Goal: Task Accomplishment & Management: Manage account settings

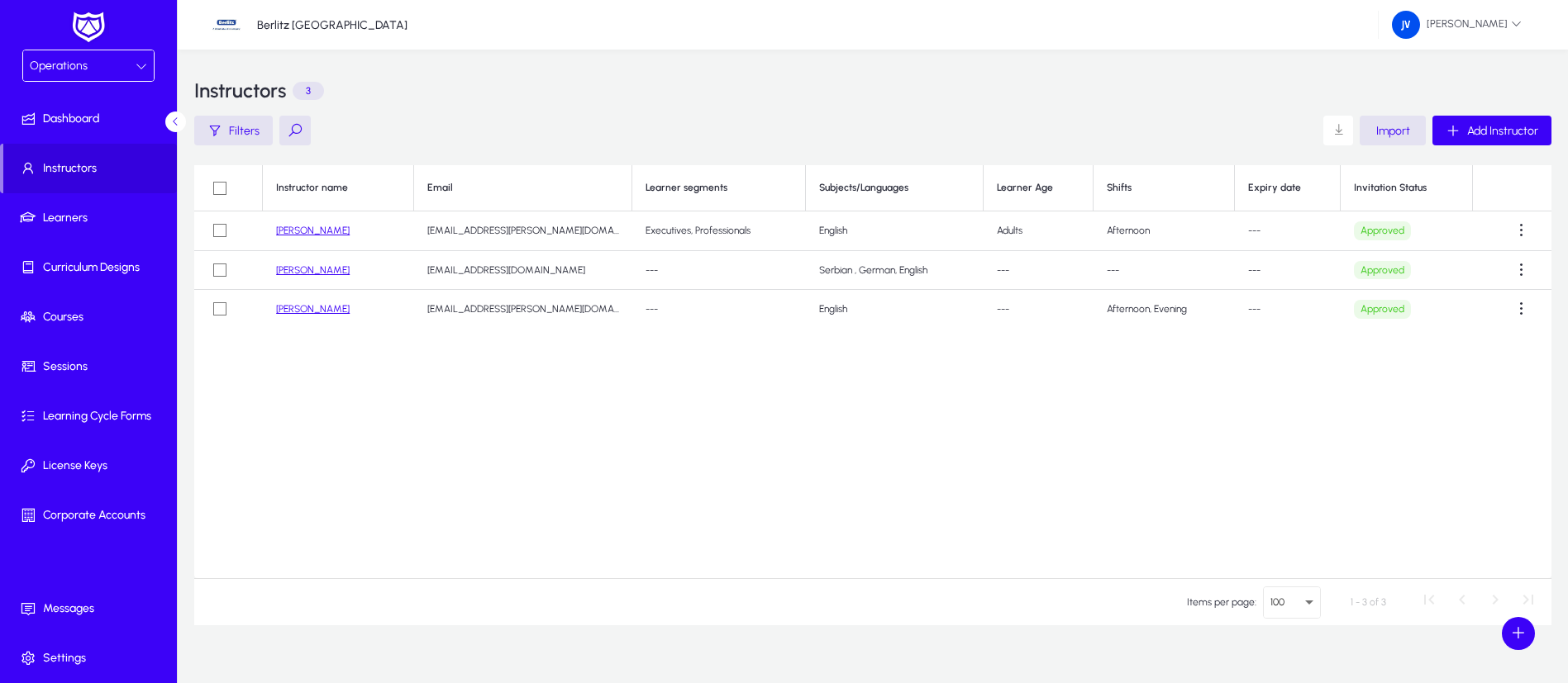
scroll to position [25, 0]
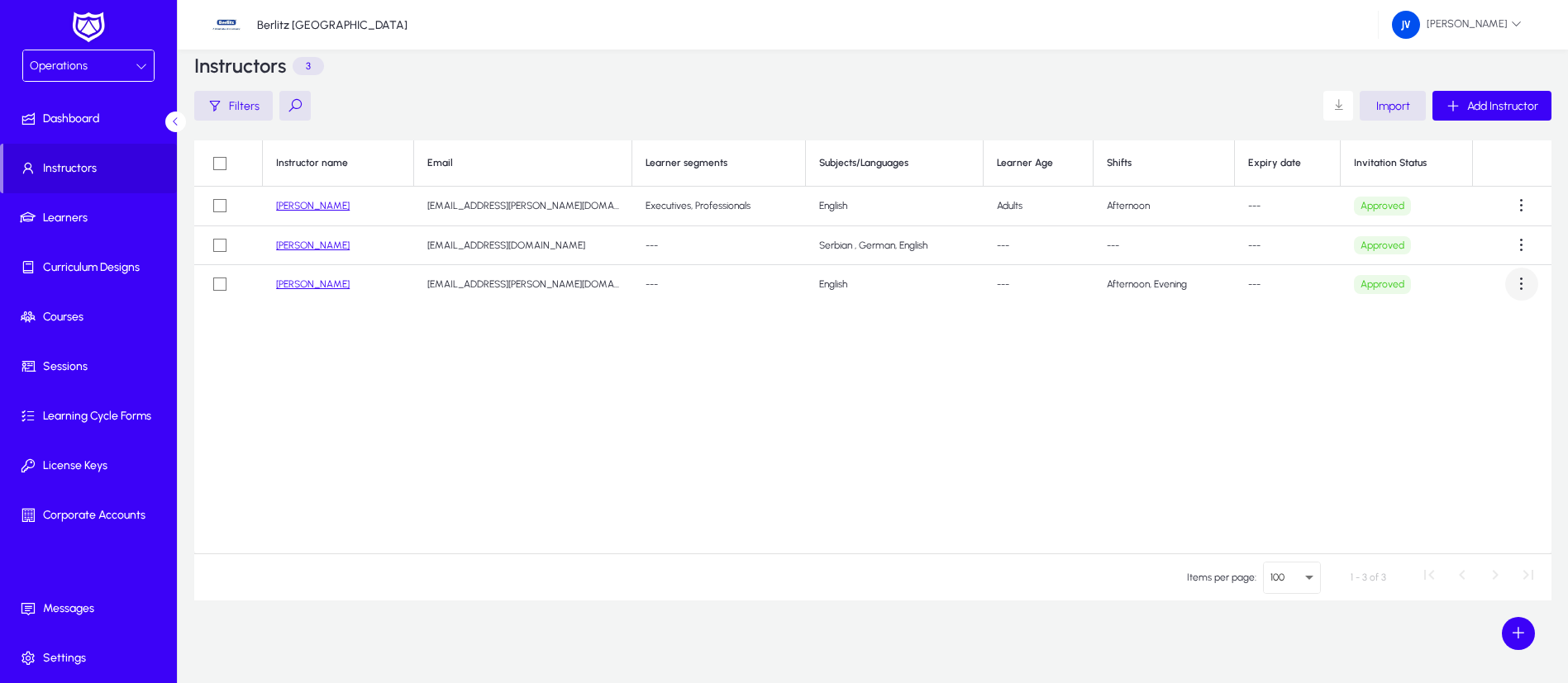
click at [1517, 286] on span at bounding box center [1522, 284] width 33 height 33
click at [1494, 364] on span "Delete" at bounding box center [1492, 359] width 67 height 14
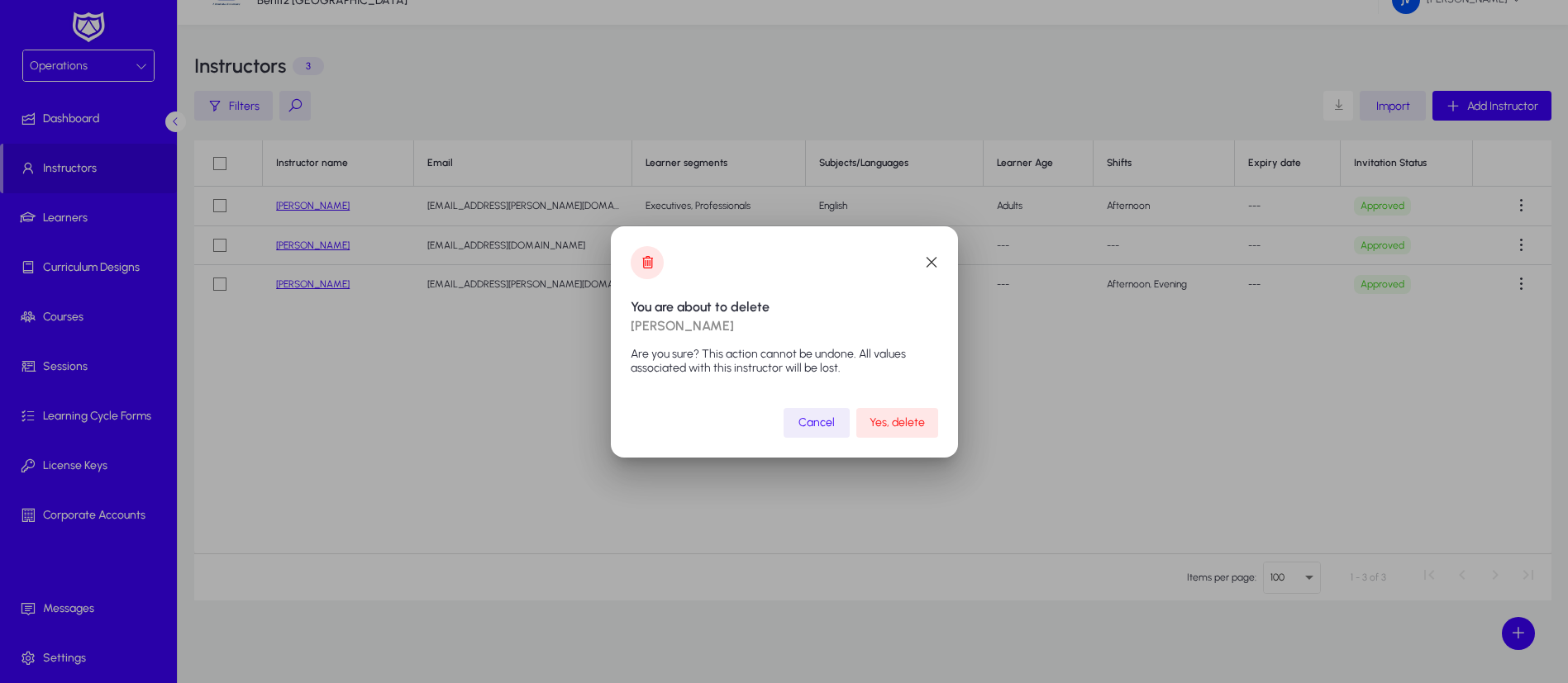
click at [899, 428] on span "Yes, delete" at bounding box center [896, 423] width 55 height 14
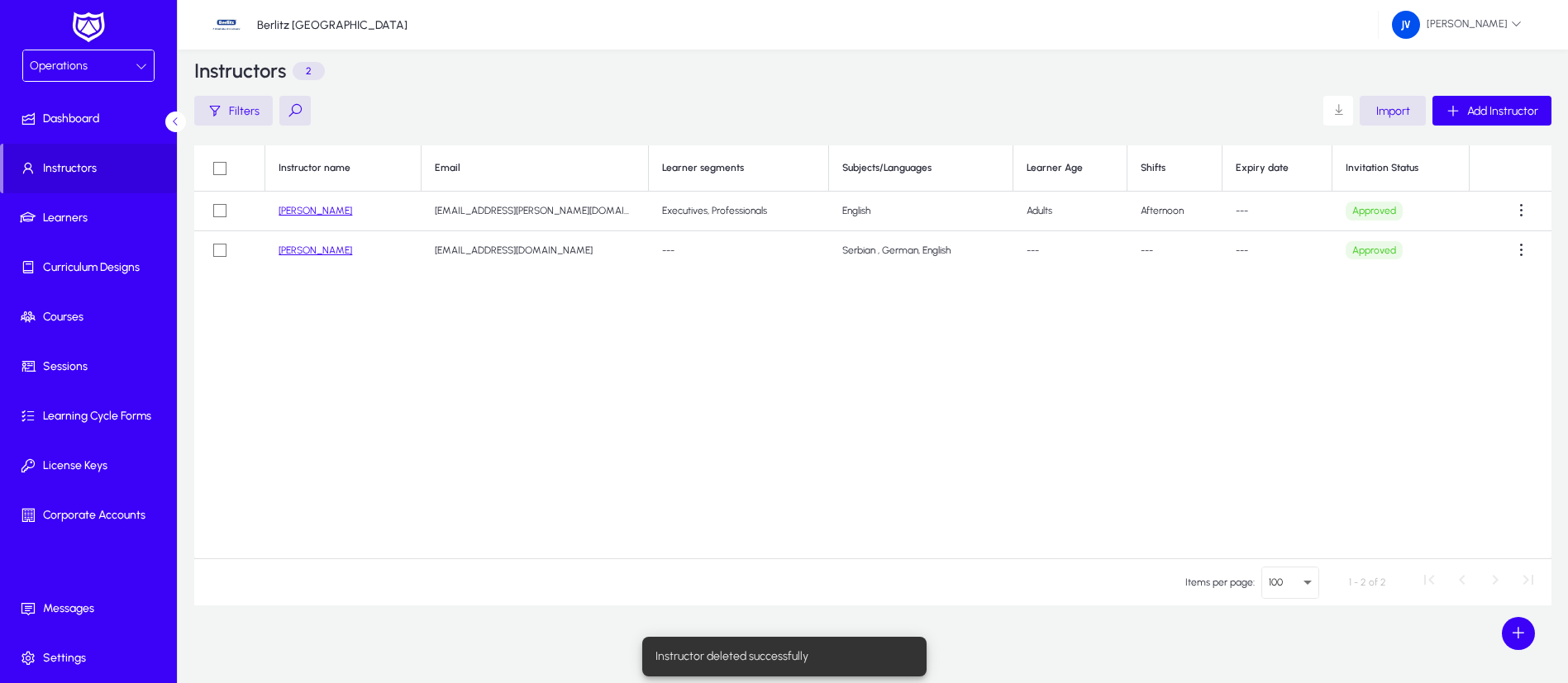
scroll to position [25, 0]
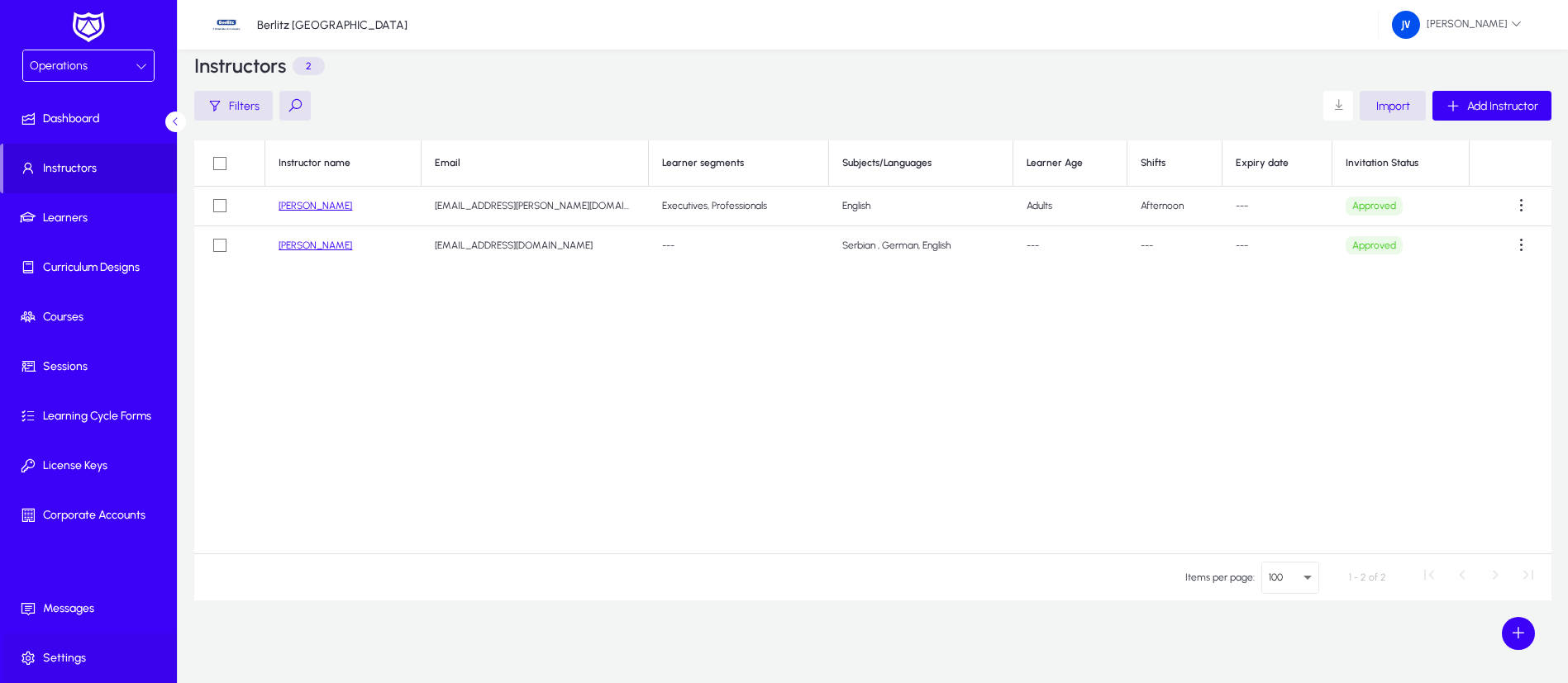
click at [72, 650] on span "Settings" at bounding box center [91, 658] width 177 height 16
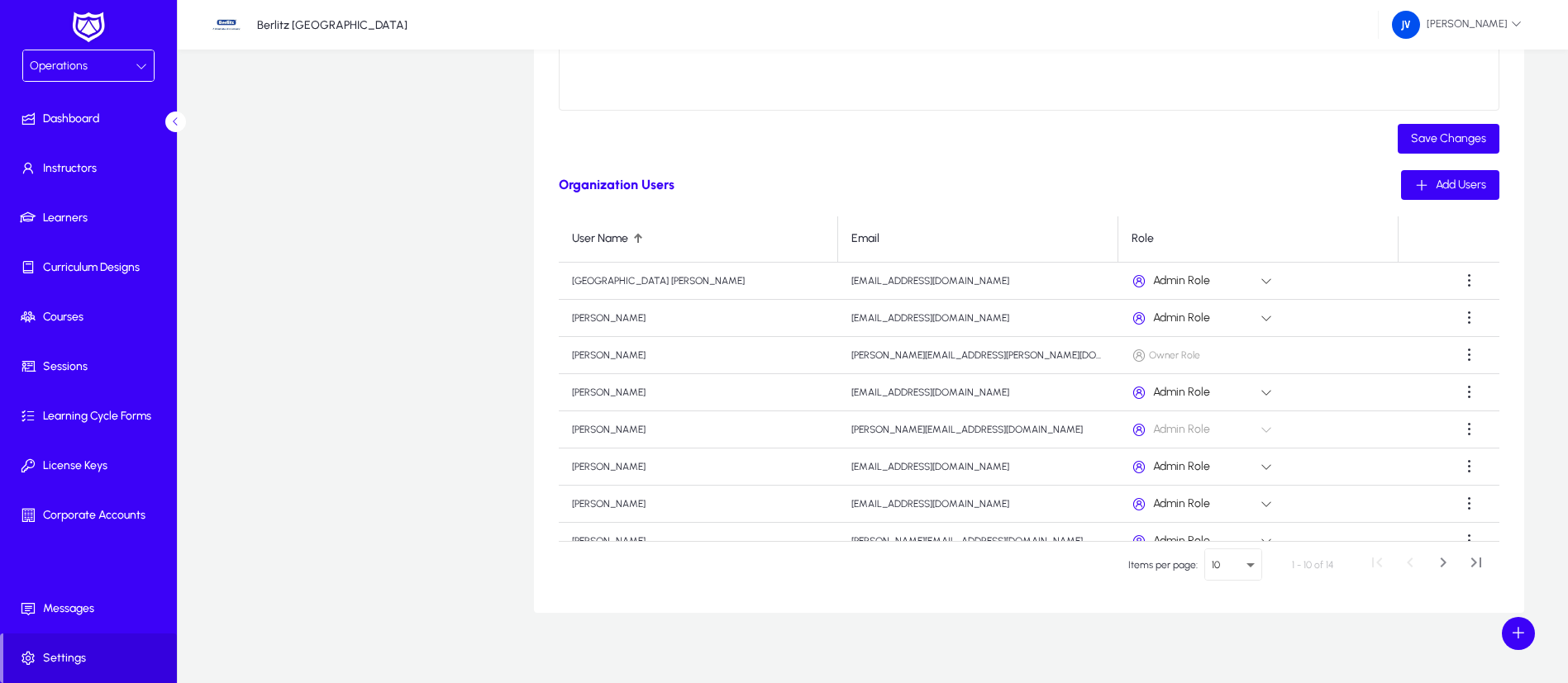
scroll to position [477, 0]
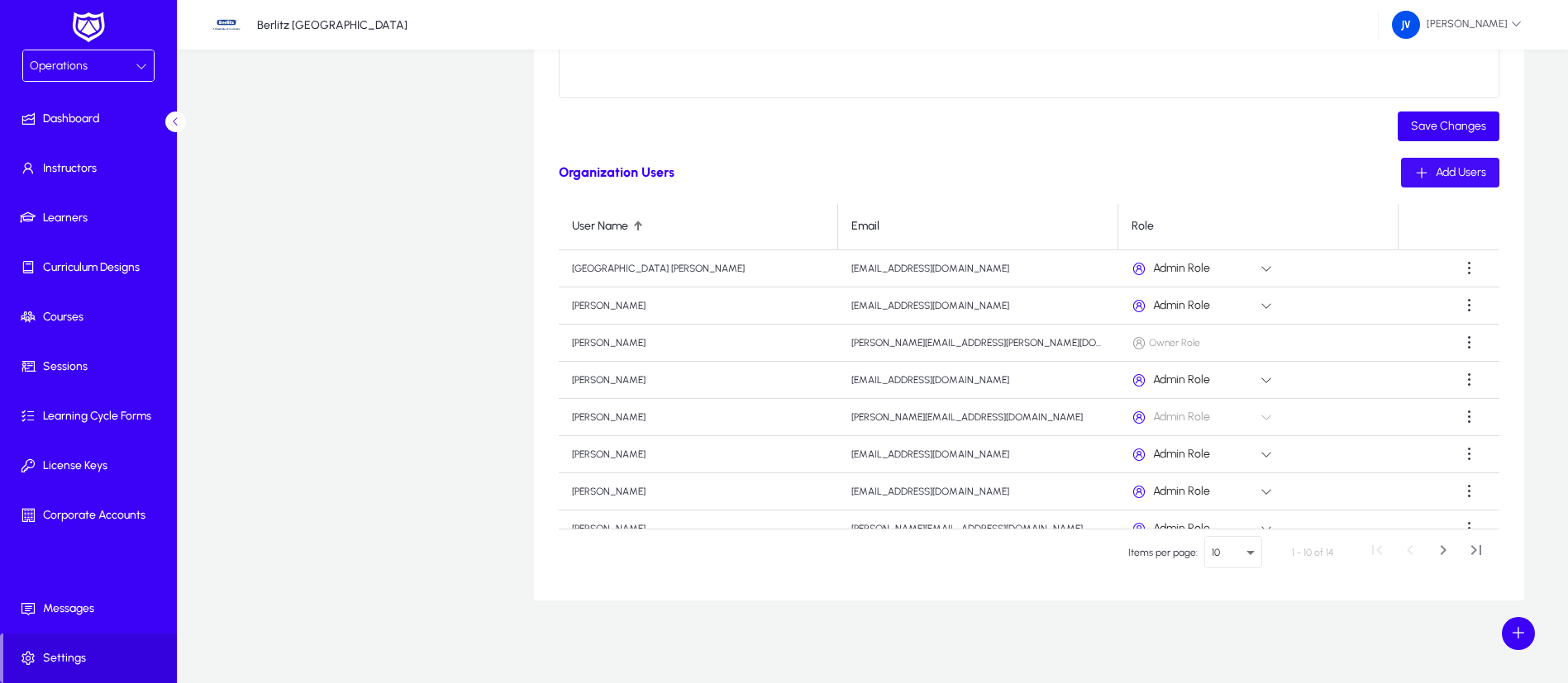
click at [1464, 176] on span "Add Users" at bounding box center [1461, 172] width 50 height 14
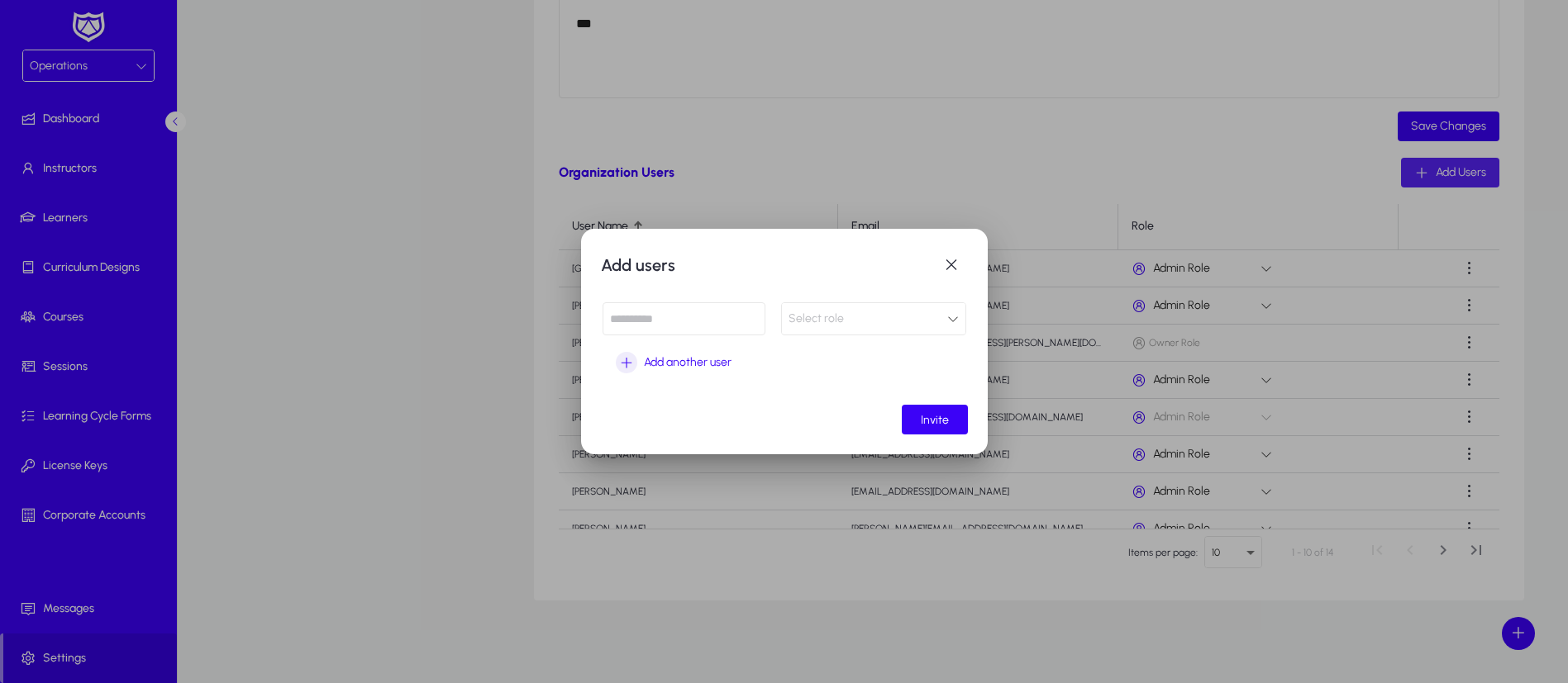
scroll to position [0, 0]
paste input "**********"
type input "**********"
click at [963, 319] on div "Select role" at bounding box center [873, 318] width 183 height 31
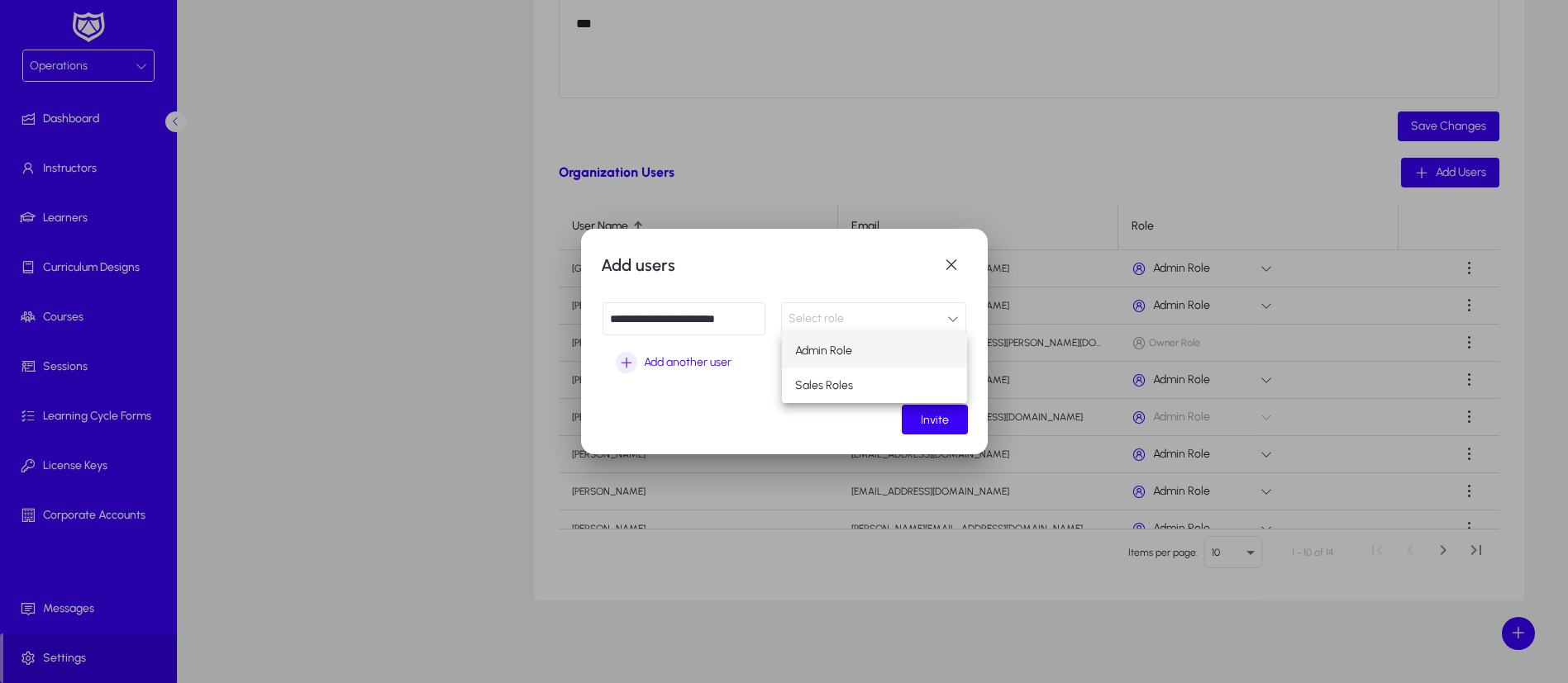
click at [884, 352] on mat-option "Admin Role" at bounding box center [874, 351] width 185 height 35
click at [949, 418] on span "submit" at bounding box center [934, 420] width 67 height 40
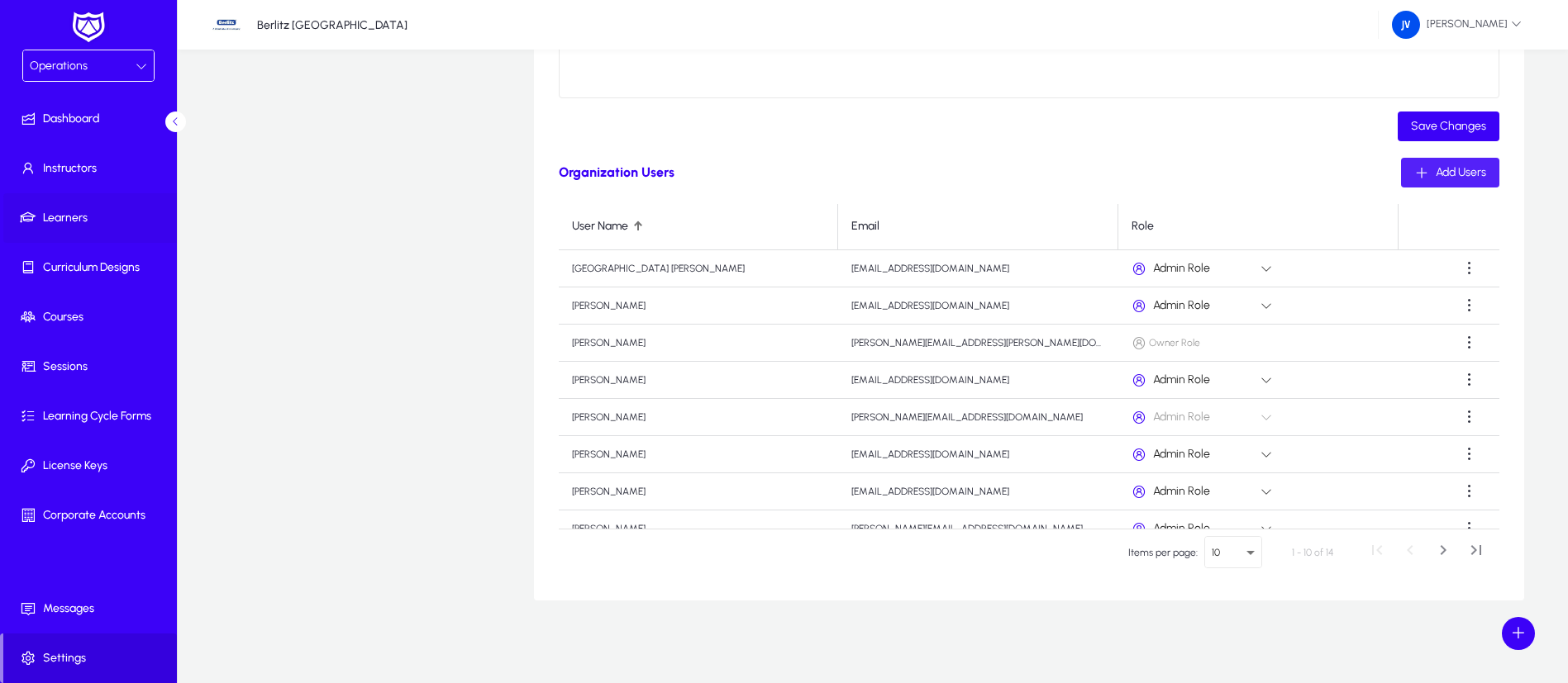
click at [44, 205] on span at bounding box center [91, 218] width 177 height 40
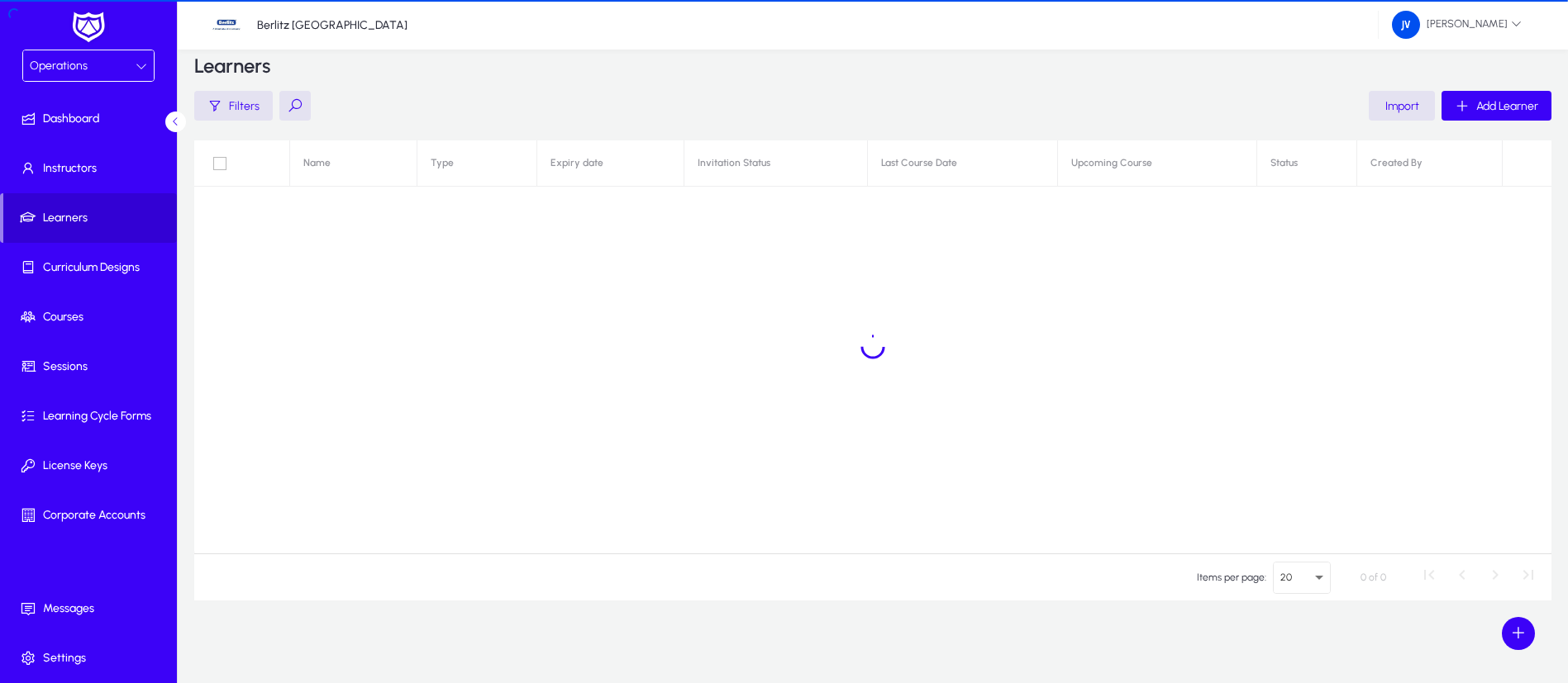
scroll to position [25, 0]
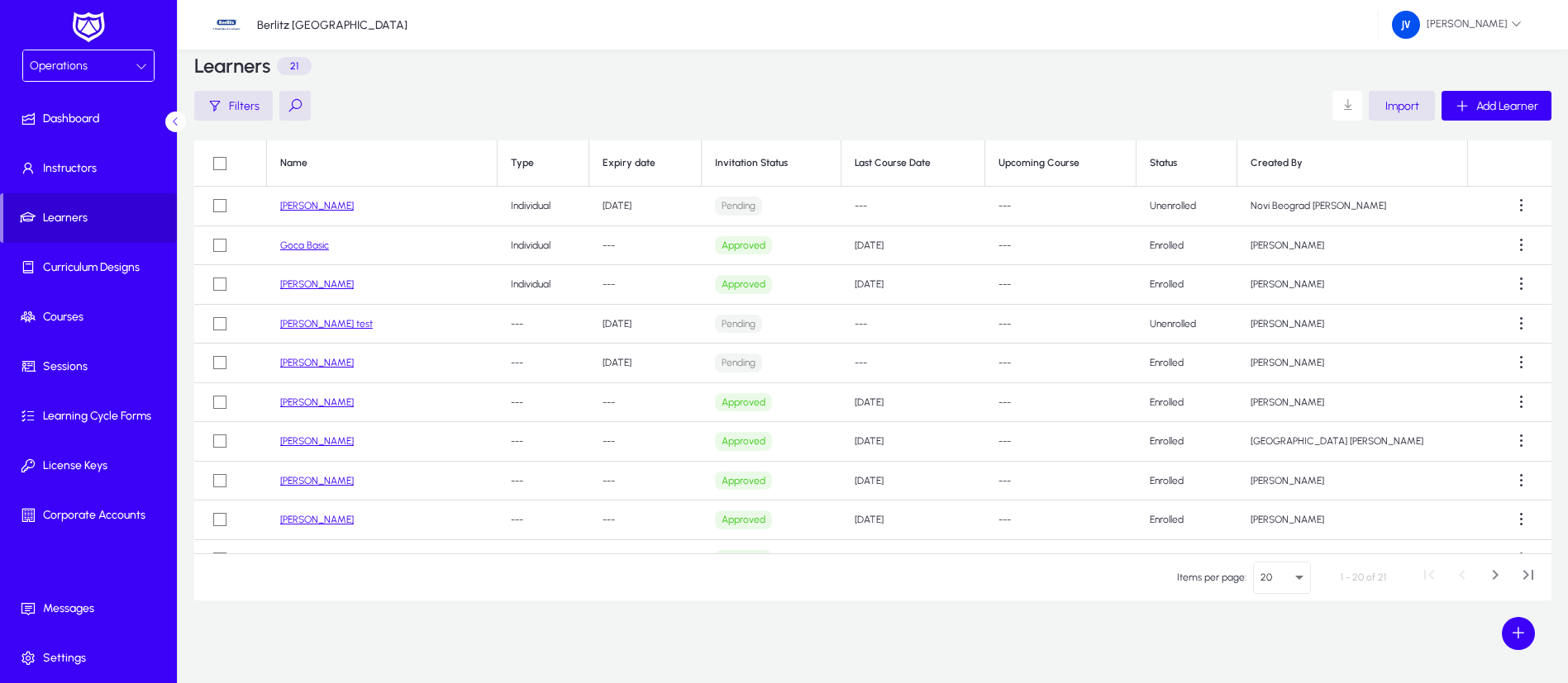
click at [59, 216] on span "Learners" at bounding box center [90, 218] width 174 height 16
click at [77, 163] on span "Instructors" at bounding box center [91, 168] width 177 height 16
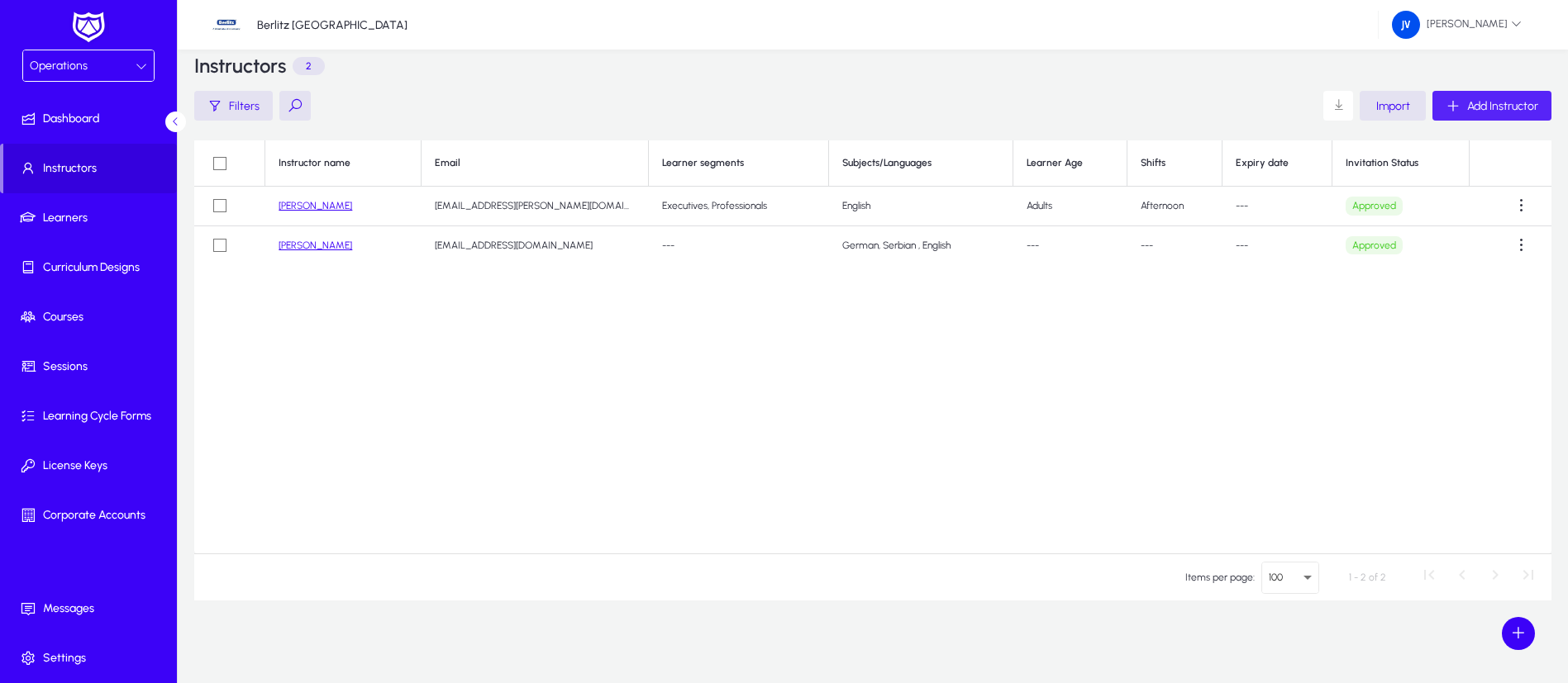
click at [1535, 99] on span "Add Instructor" at bounding box center [1502, 106] width 71 height 14
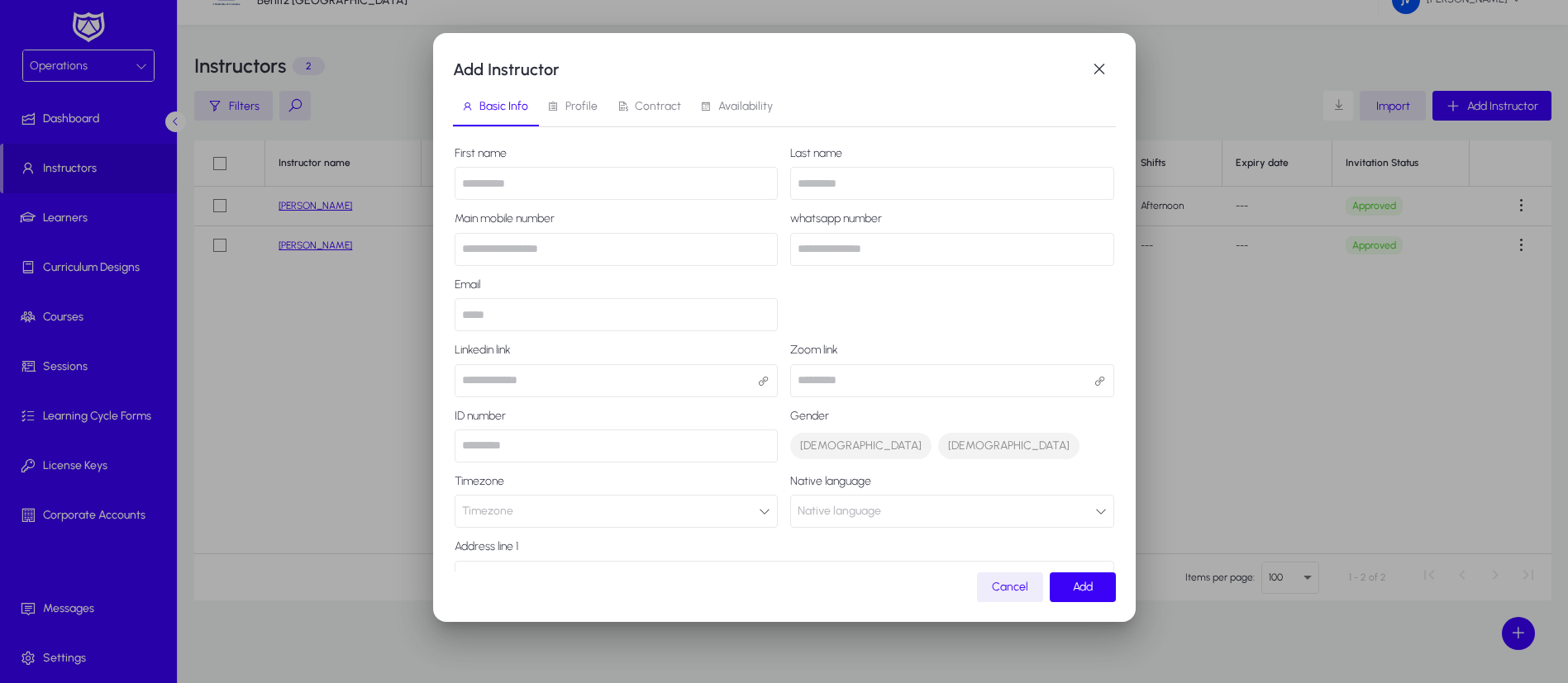
click at [562, 188] on input "text" at bounding box center [617, 183] width 324 height 33
type input "*"
click at [1097, 76] on span "button" at bounding box center [1099, 69] width 33 height 33
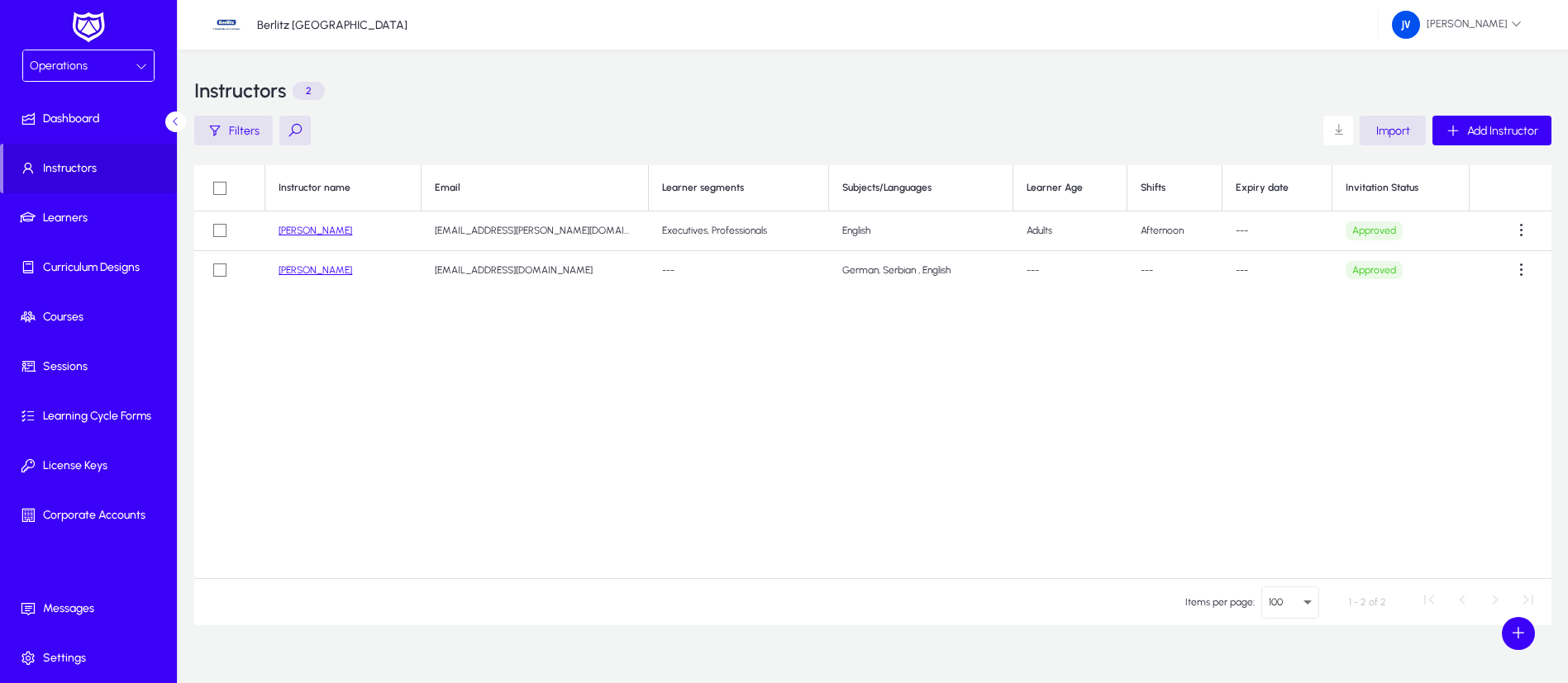
scroll to position [25, 0]
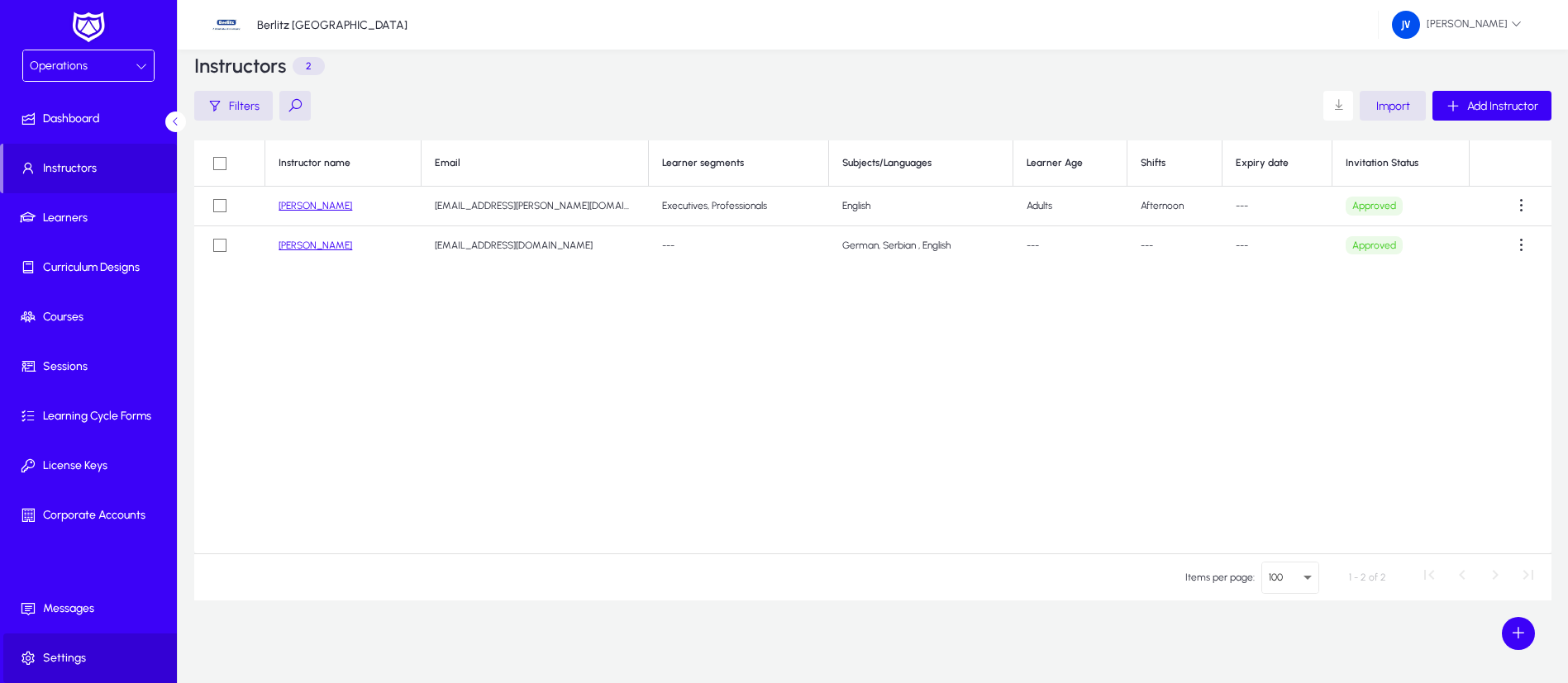
click at [78, 650] on span "Settings" at bounding box center [91, 658] width 177 height 16
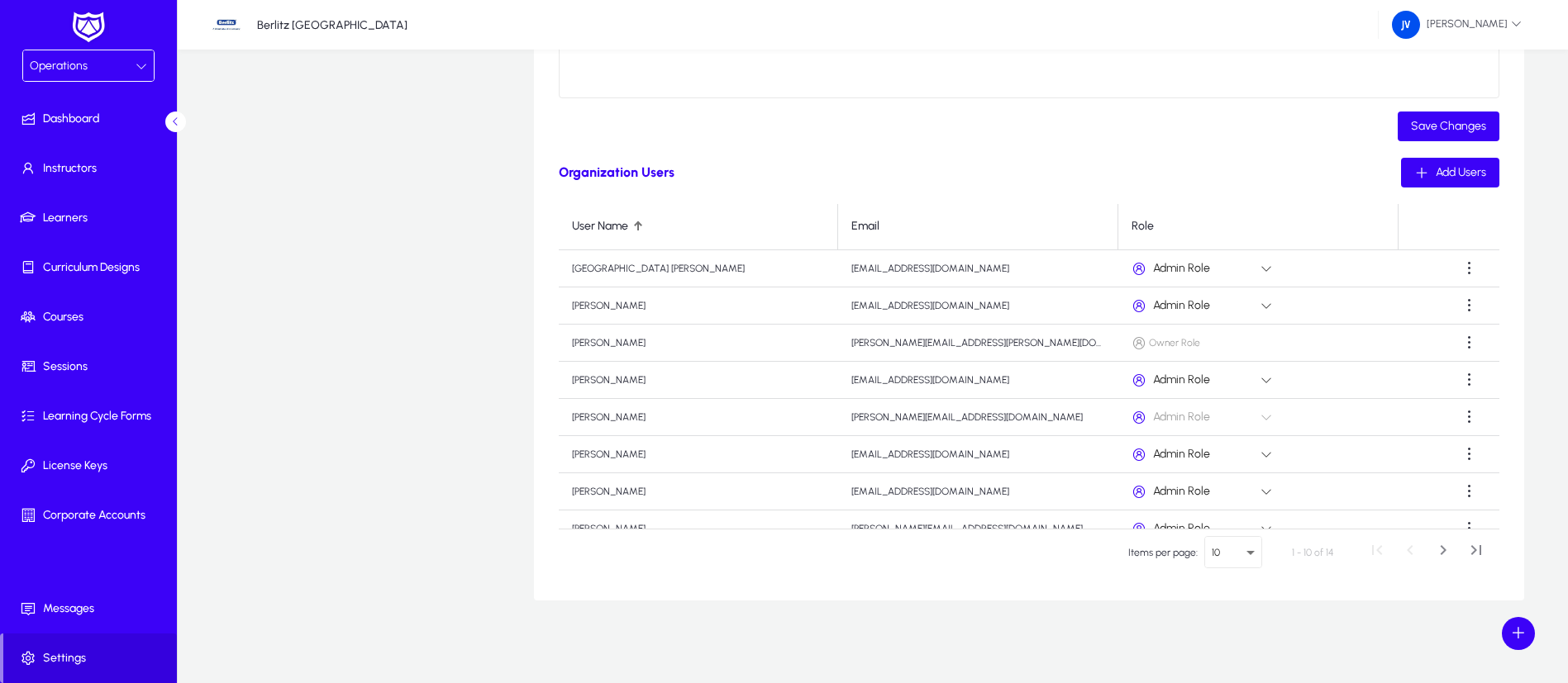
scroll to position [94, 0]
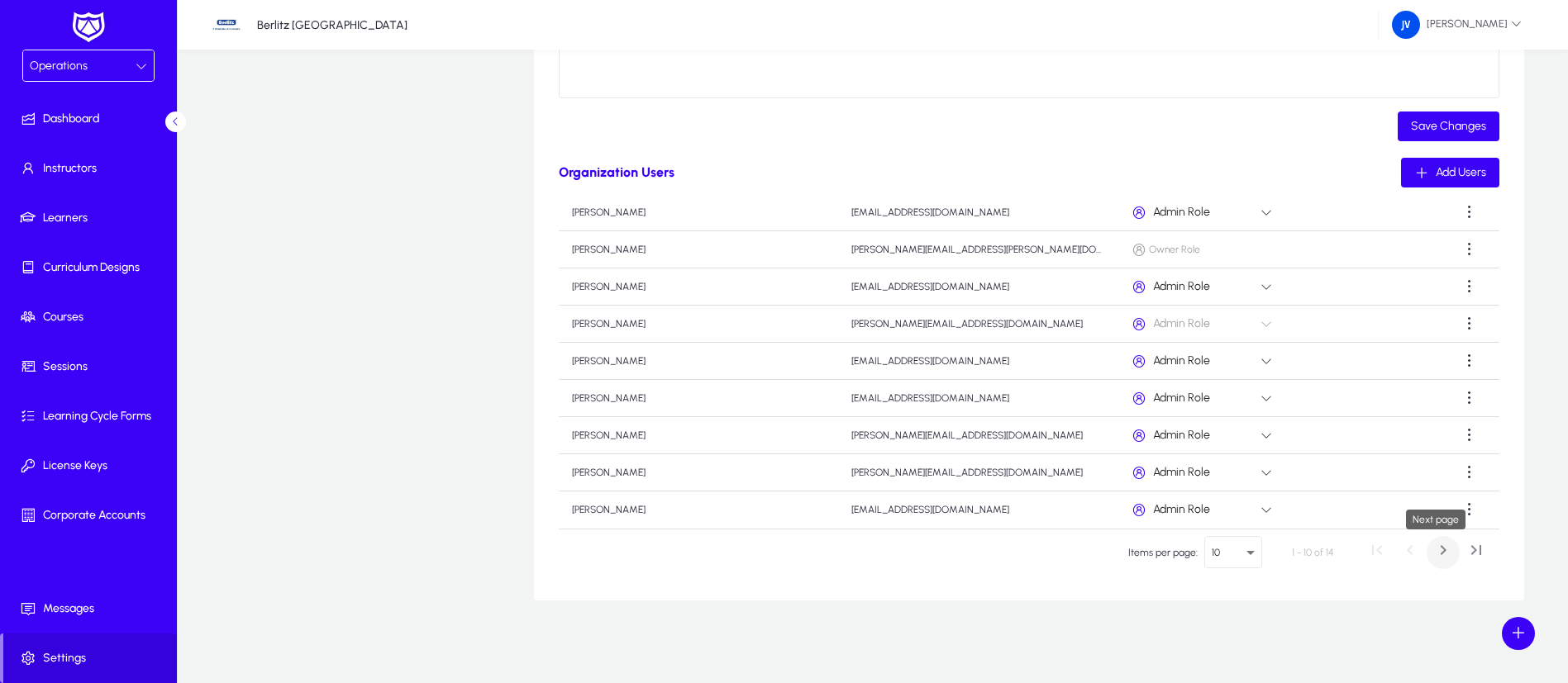
click at [1439, 555] on span "Next page" at bounding box center [1443, 553] width 33 height 33
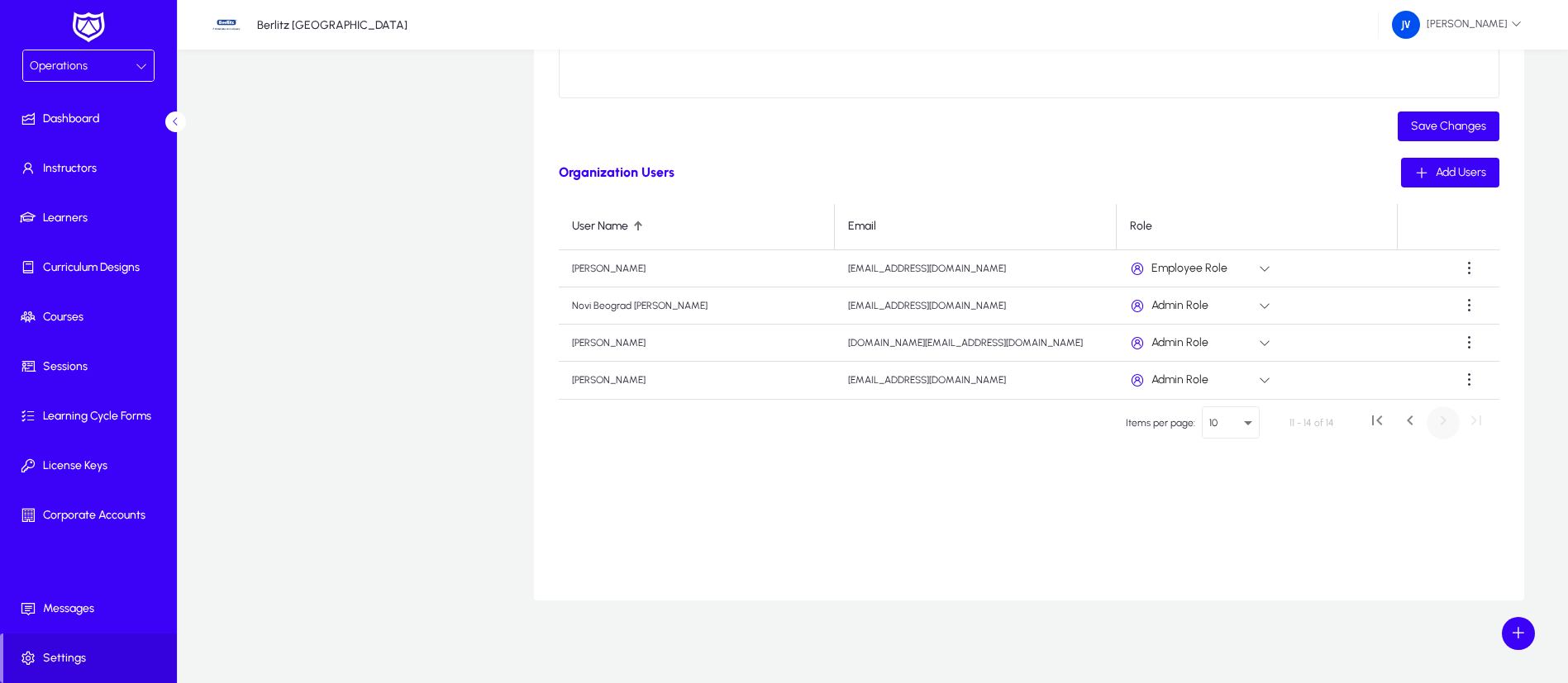
scroll to position [0, 0]
click at [1378, 428] on span "First page" at bounding box center [1377, 423] width 33 height 33
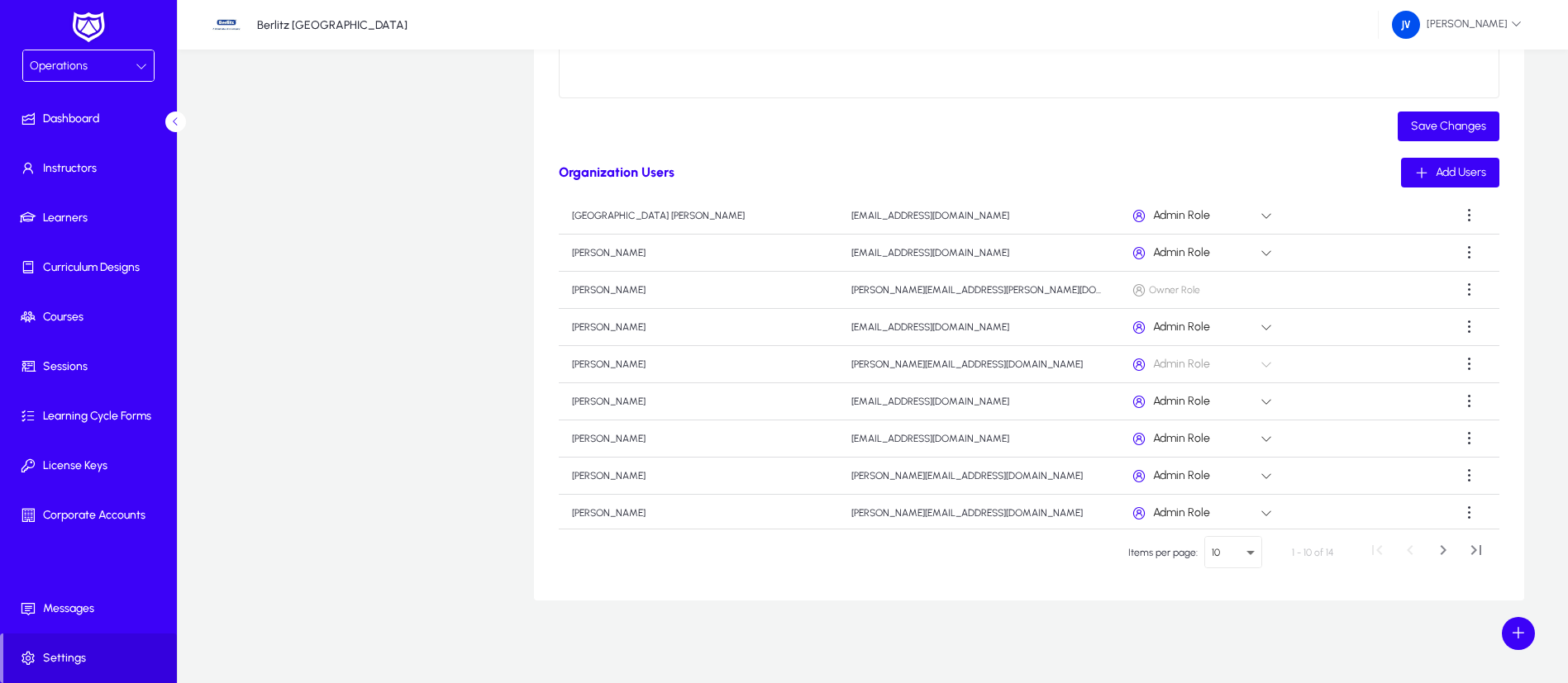
scroll to position [94, 0]
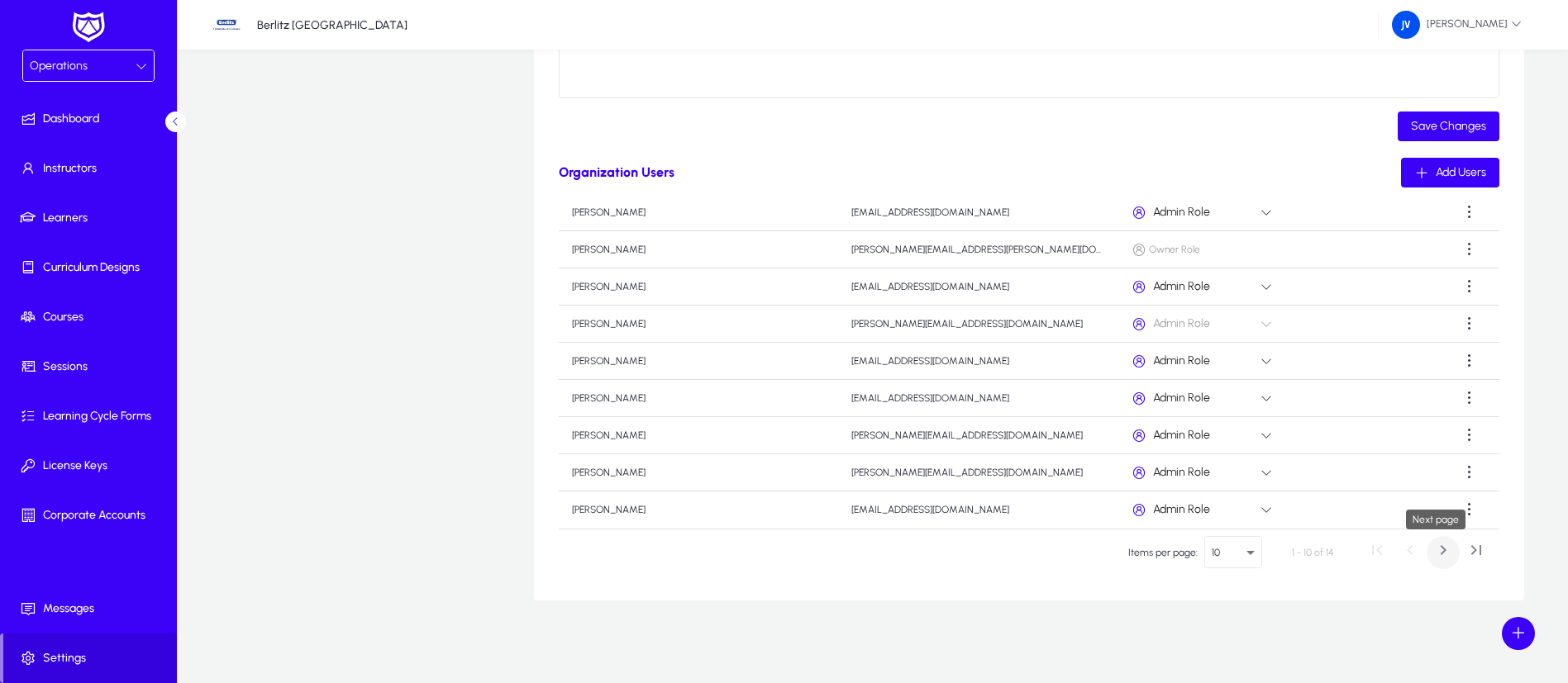
click at [1426, 553] on span "Next page" at bounding box center [1443, 553] width 33 height 33
